Goal: Transaction & Acquisition: Download file/media

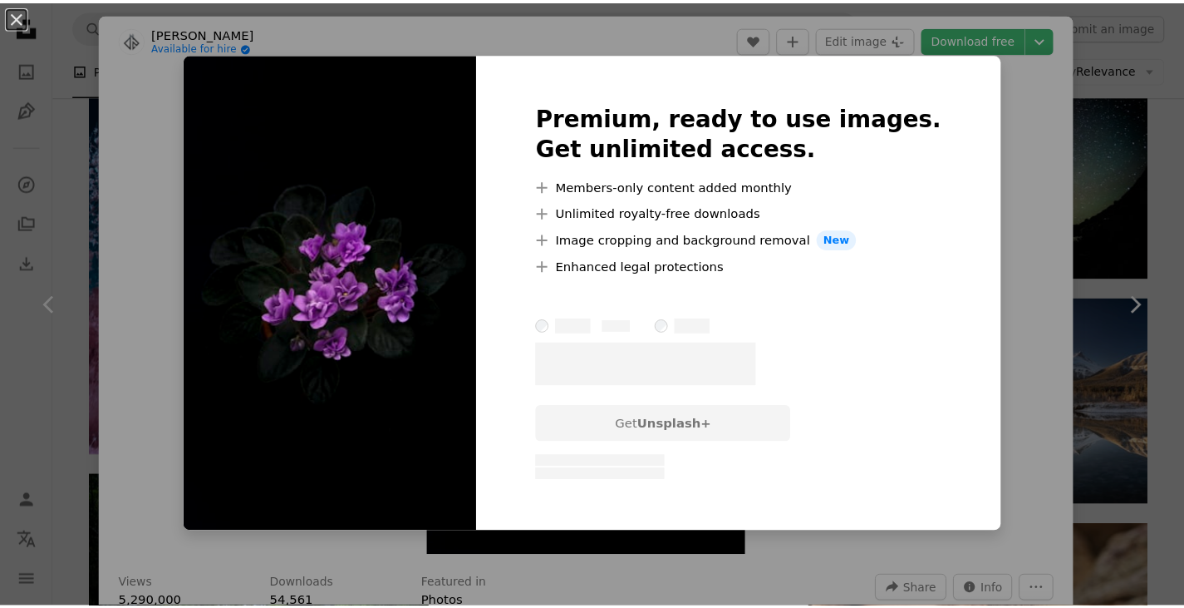
scroll to position [0, 449]
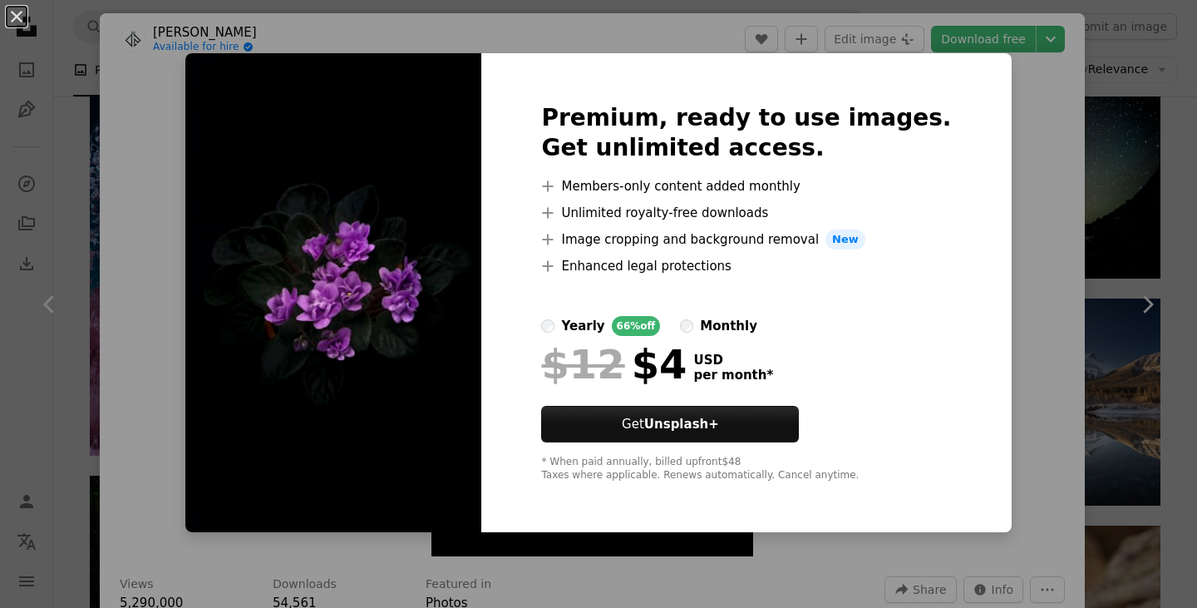
click at [411, 218] on img at bounding box center [333, 292] width 296 height 479
click at [1152, 188] on div "An X shape Premium, ready to use images. Get unlimited access. A plus sign Memb…" at bounding box center [598, 304] width 1197 height 608
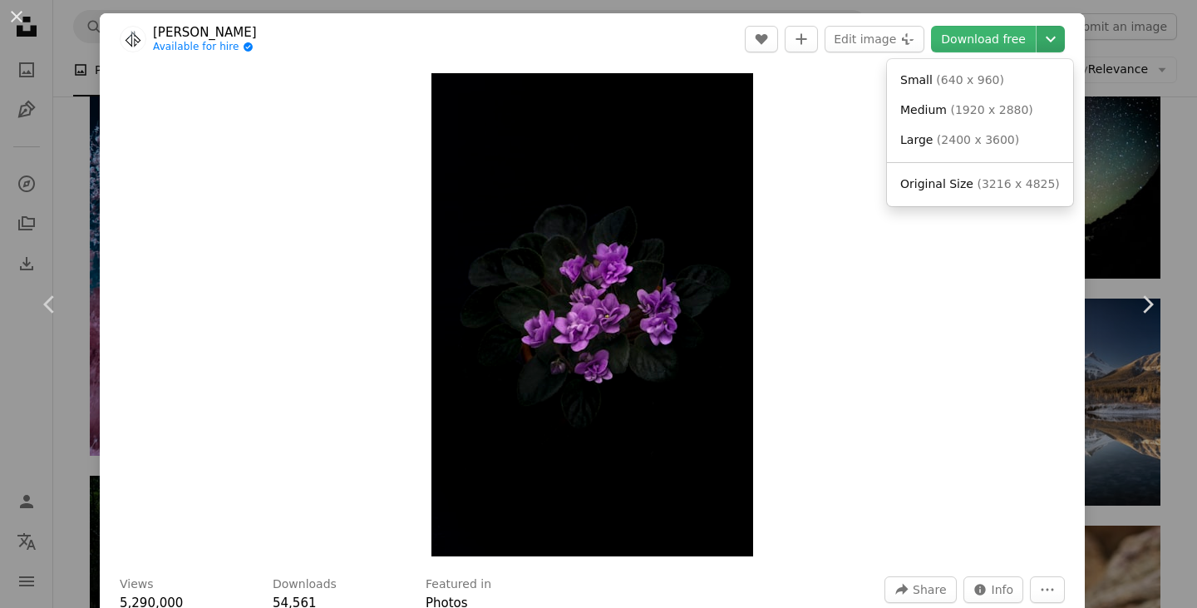
click at [1043, 36] on icon "Chevron down" at bounding box center [1050, 39] width 27 height 20
click at [953, 182] on span "Original Size" at bounding box center [936, 183] width 73 height 13
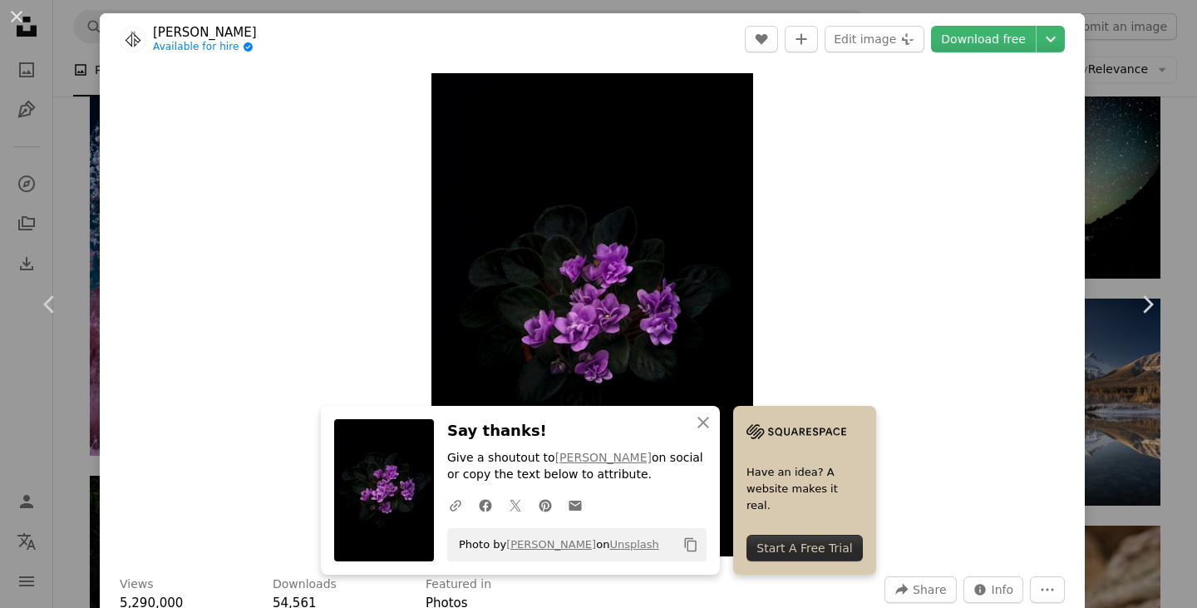
click at [907, 337] on div "Zoom in" at bounding box center [592, 315] width 985 height 500
click at [698, 415] on icon "An X shape" at bounding box center [703, 422] width 20 height 20
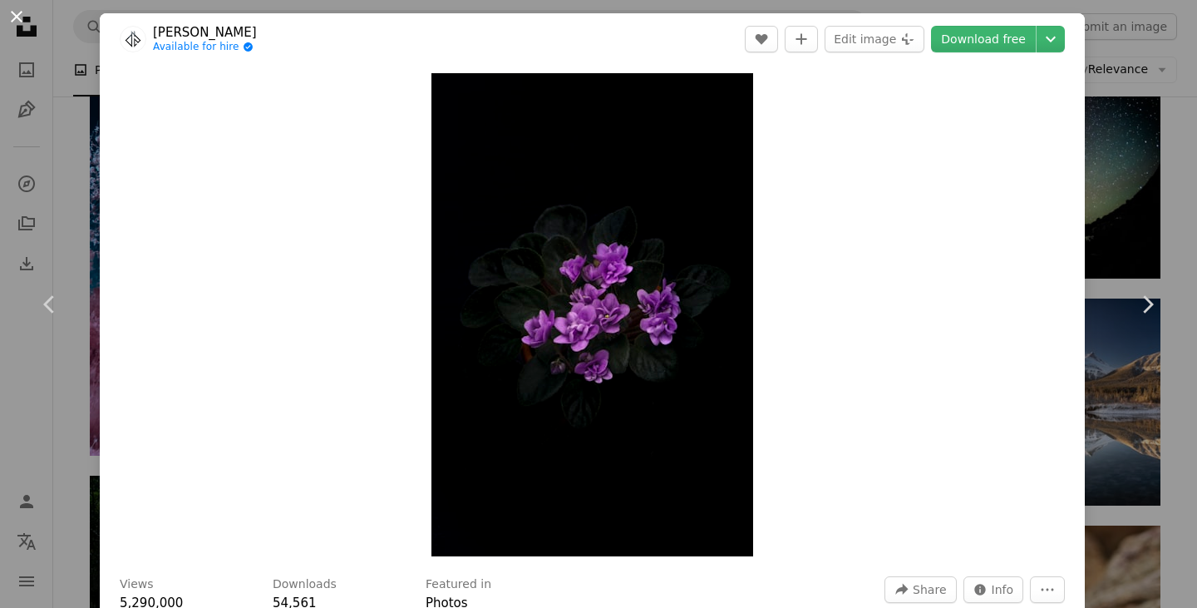
click at [11, 11] on button "An X shape" at bounding box center [17, 17] width 20 height 20
